Goal: Navigation & Orientation: Find specific page/section

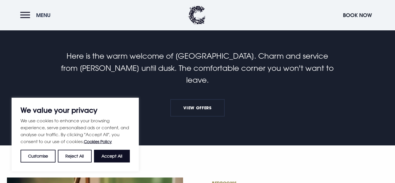
click at [24, 10] on button "Menu" at bounding box center [36, 15] width 33 height 12
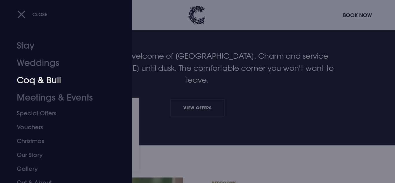
scroll to position [34, 0]
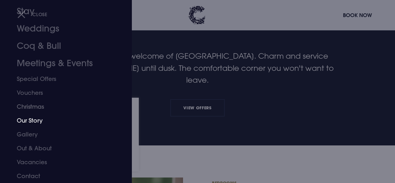
click at [35, 119] on link "Our Story" at bounding box center [62, 121] width 91 height 14
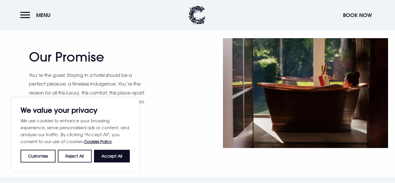
scroll to position [523, 0]
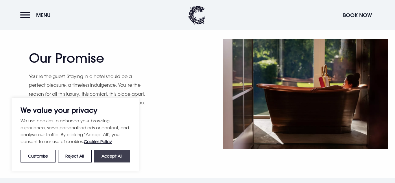
click at [113, 155] on button "Accept All" at bounding box center [112, 156] width 36 height 13
checkbox input "true"
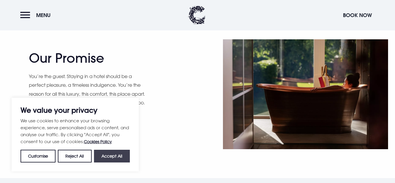
checkbox input "true"
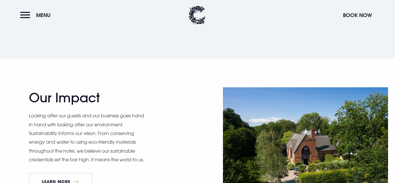
scroll to position [822, 0]
